Goal: Navigation & Orientation: Find specific page/section

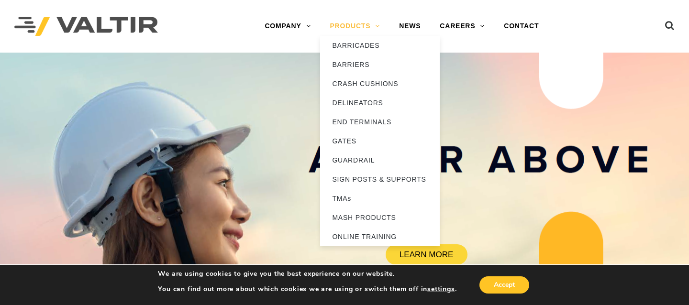
click at [338, 24] on link "PRODUCTS" at bounding box center [354, 26] width 69 height 19
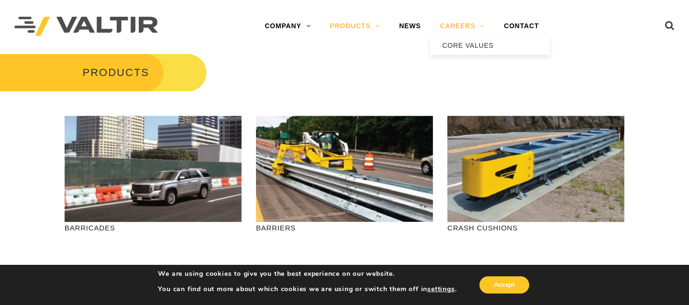
click at [466, 21] on link "CAREERS" at bounding box center [462, 26] width 64 height 19
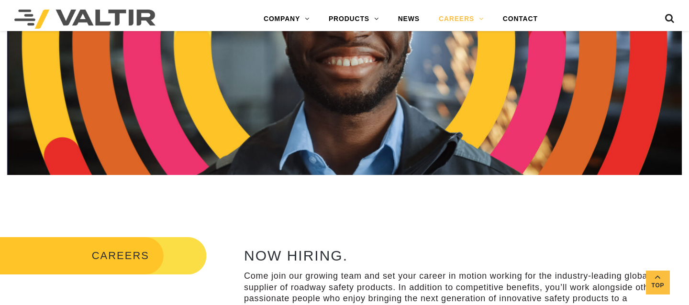
scroll to position [375, 0]
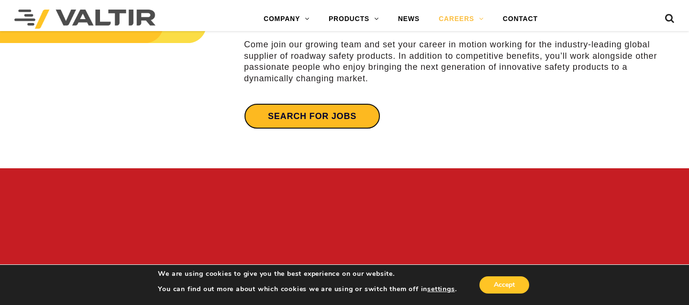
click at [339, 113] on link "Search for jobs" at bounding box center [312, 116] width 136 height 26
